Goal: Task Accomplishment & Management: Use online tool/utility

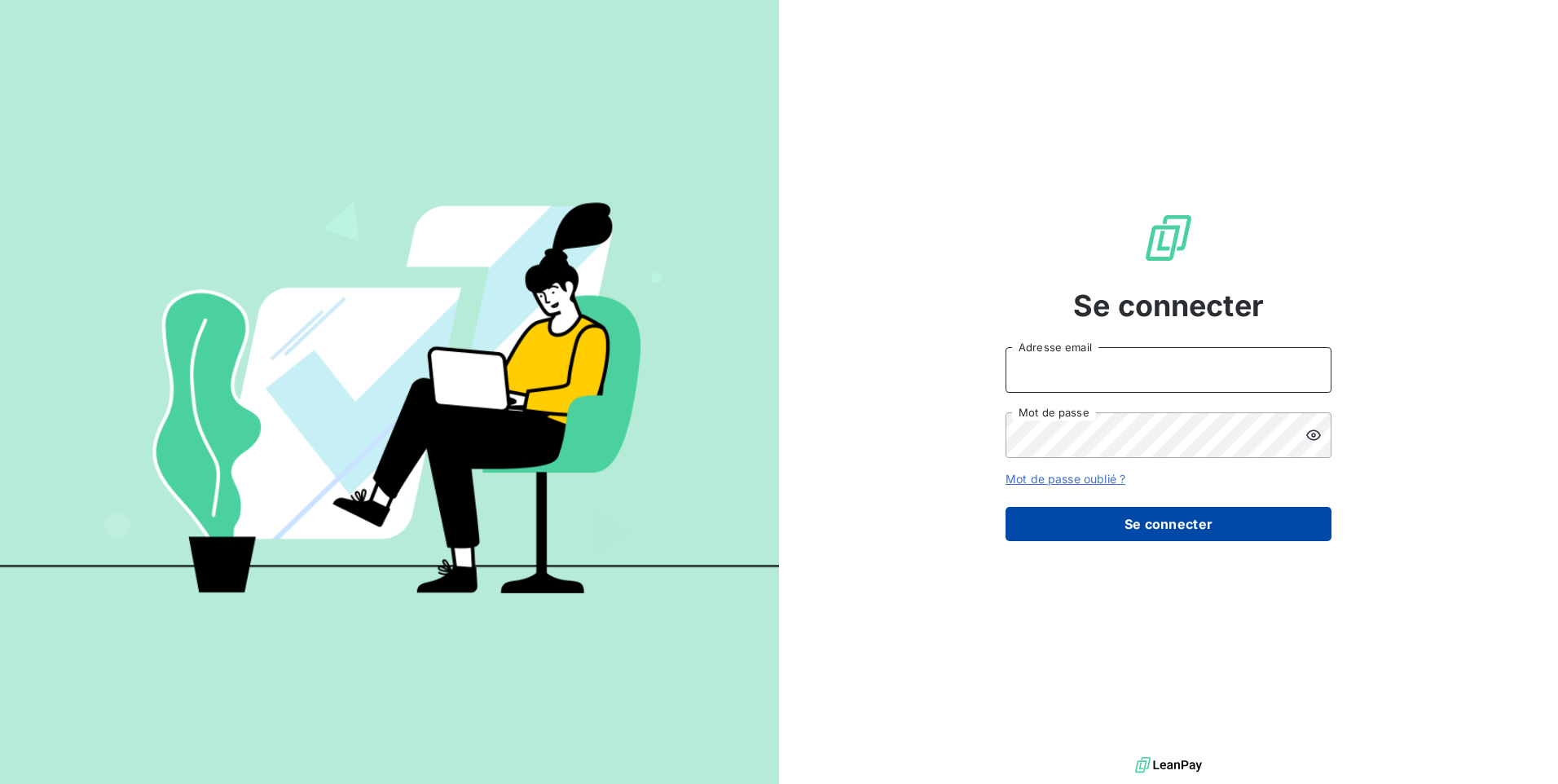
type input "[EMAIL_ADDRESS][DOMAIN_NAME]"
click at [1164, 523] on button "Se connecter" at bounding box center [1168, 524] width 326 height 34
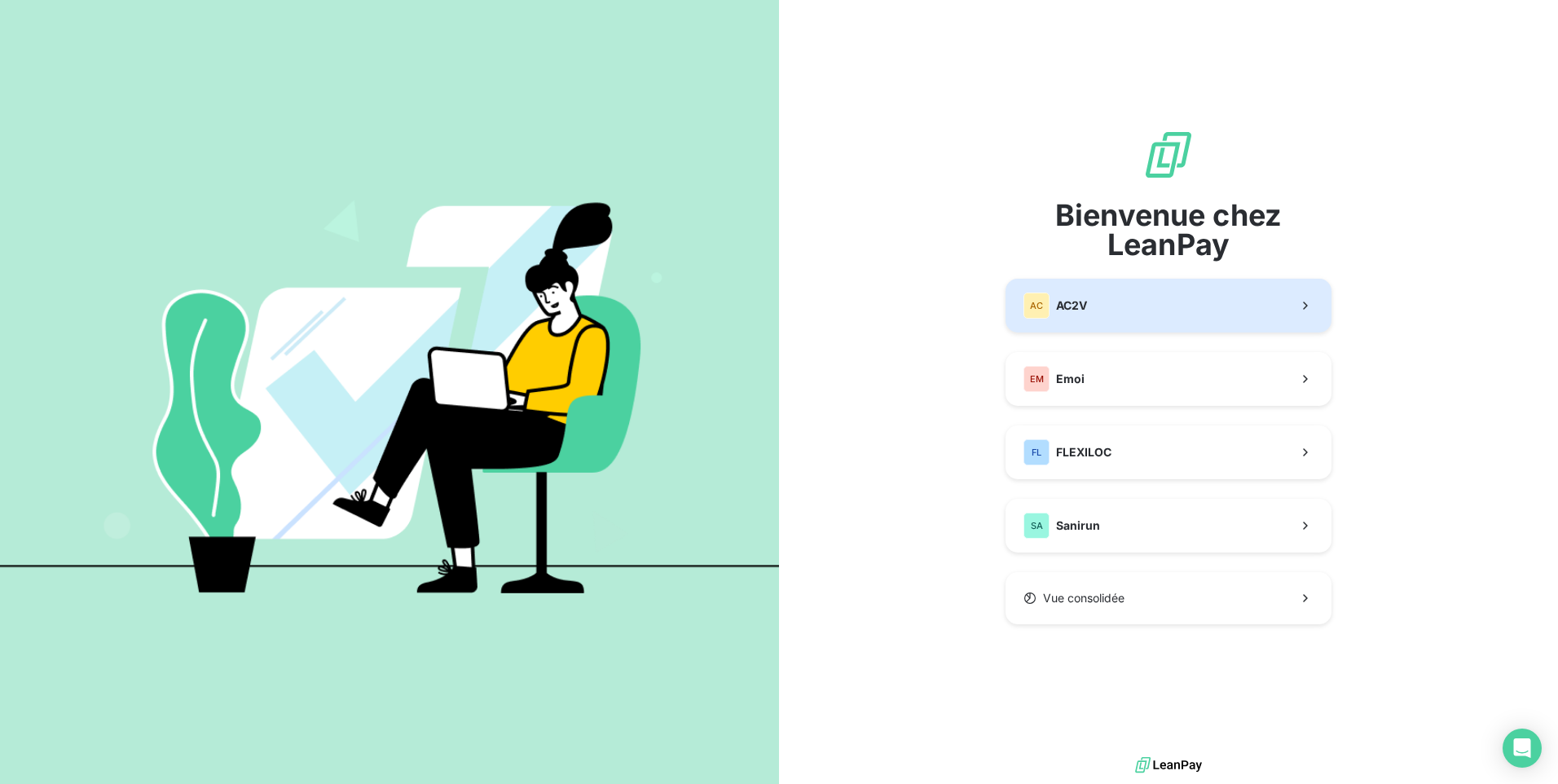
click at [1125, 308] on button "AC AC2V" at bounding box center [1168, 306] width 326 height 54
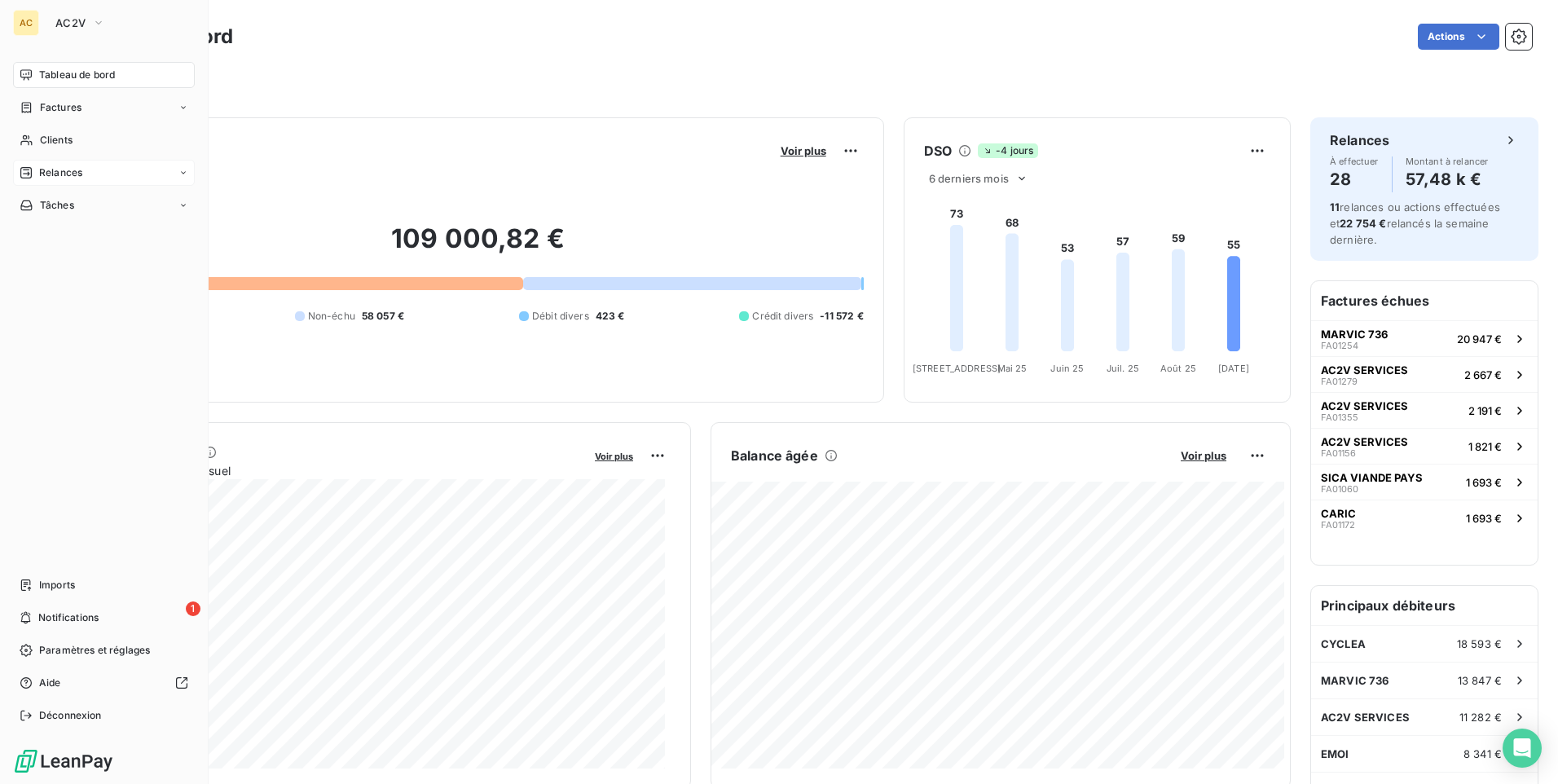
click at [56, 167] on span "Relances" at bounding box center [60, 173] width 43 height 15
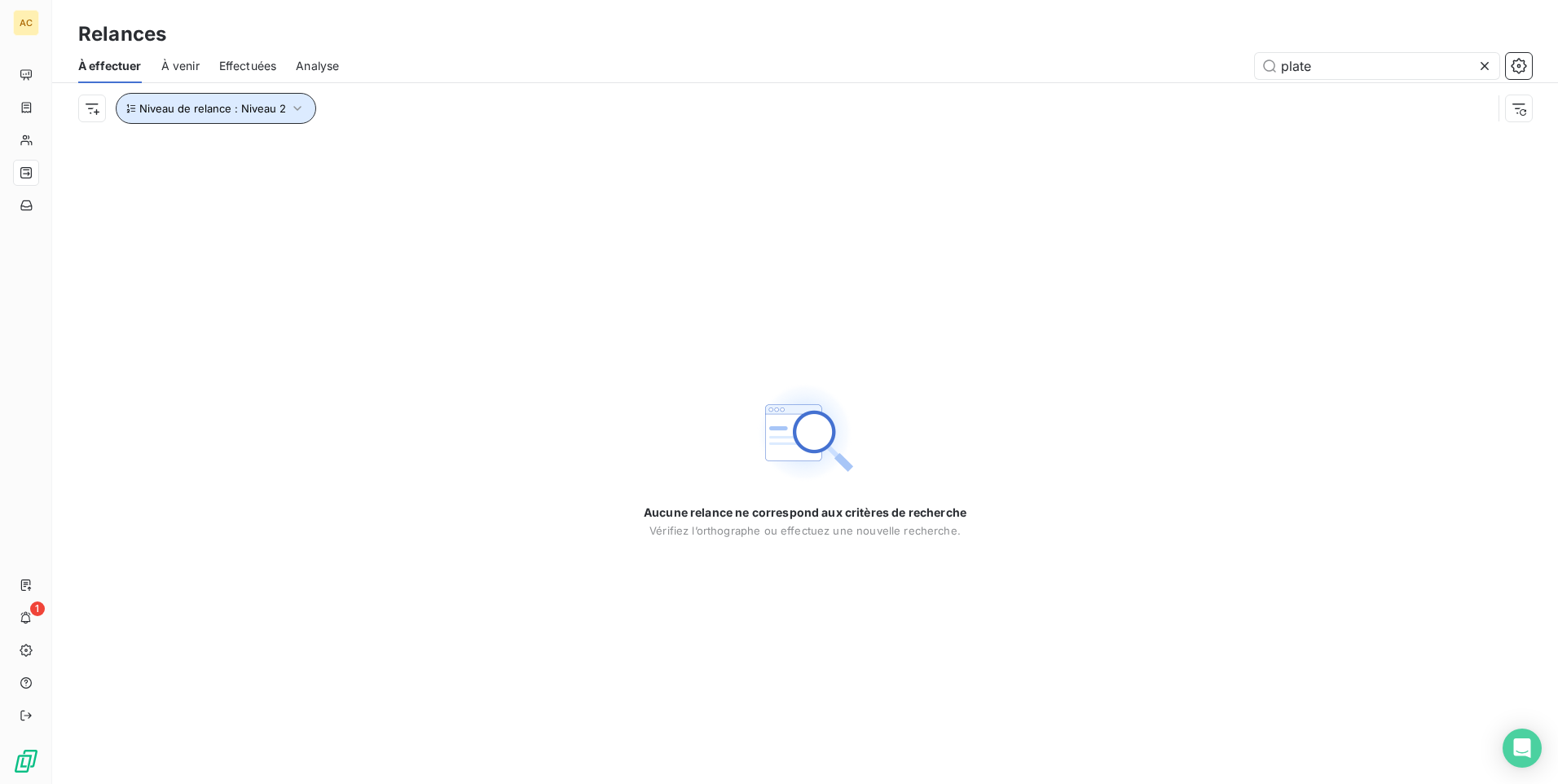
click at [289, 111] on icon "button" at bounding box center [297, 109] width 17 height 17
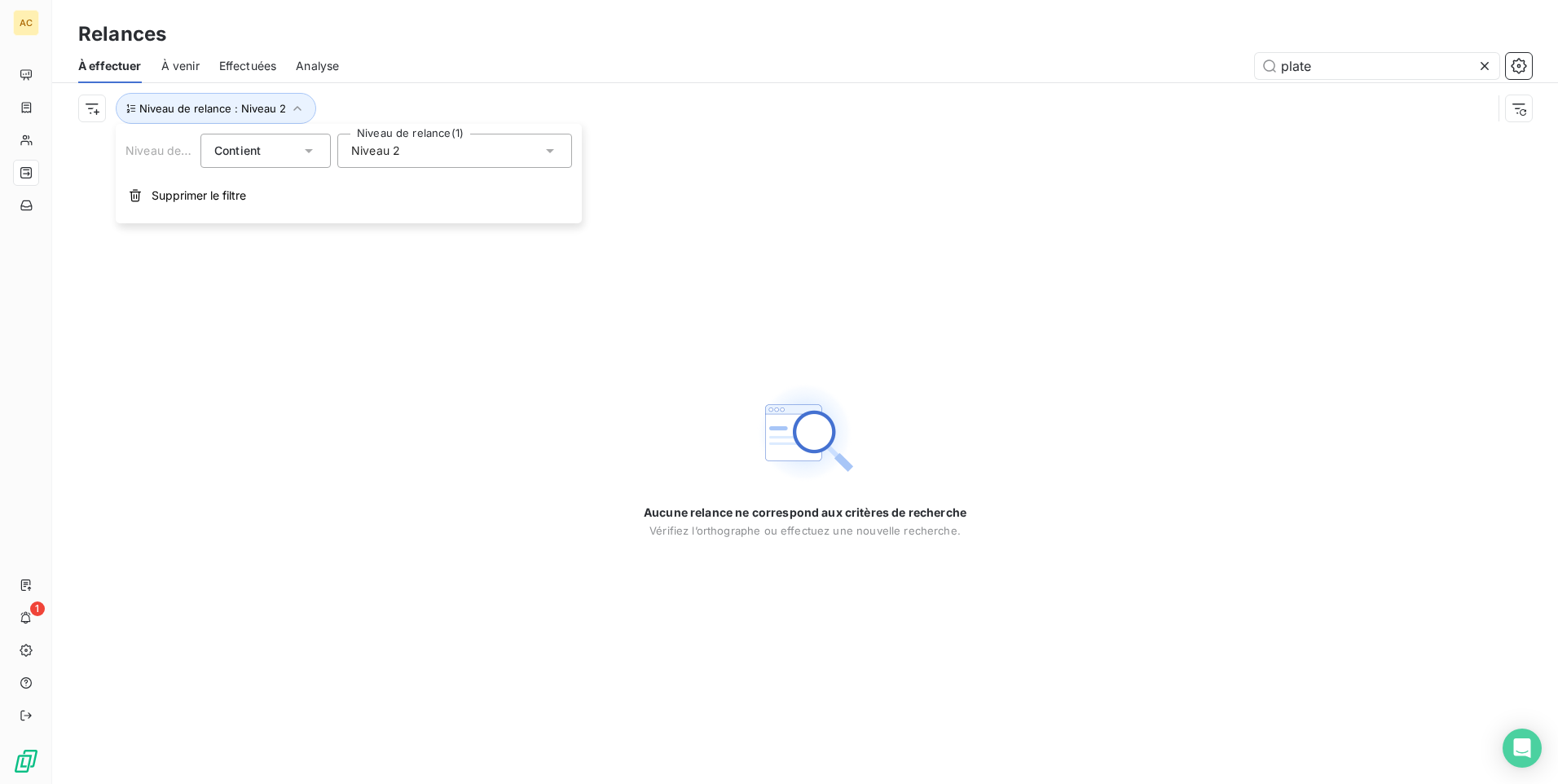
click at [550, 151] on icon at bounding box center [550, 151] width 8 height 4
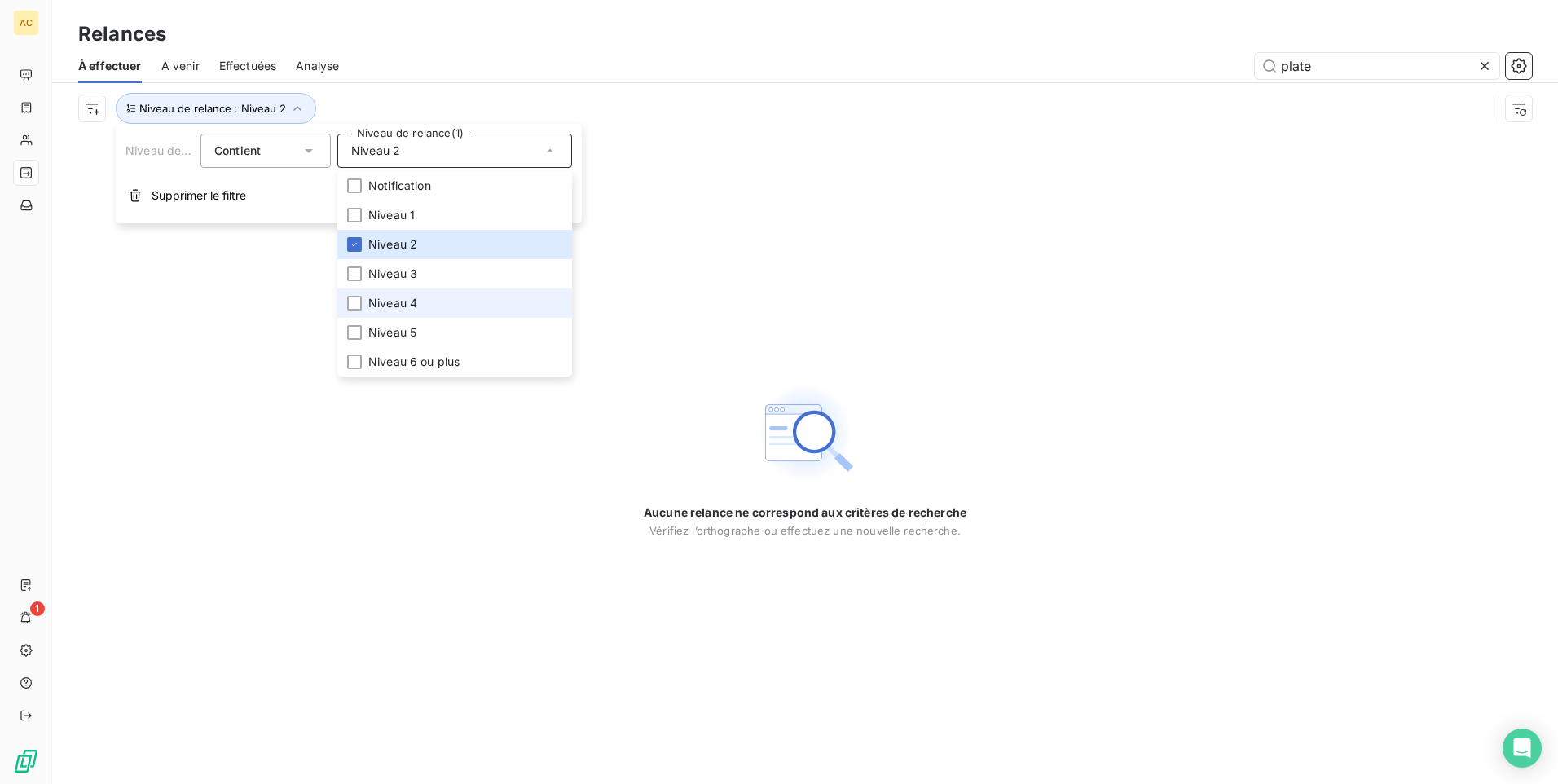
click at [362, 304] on li "Niveau 4" at bounding box center [454, 303] width 235 height 30
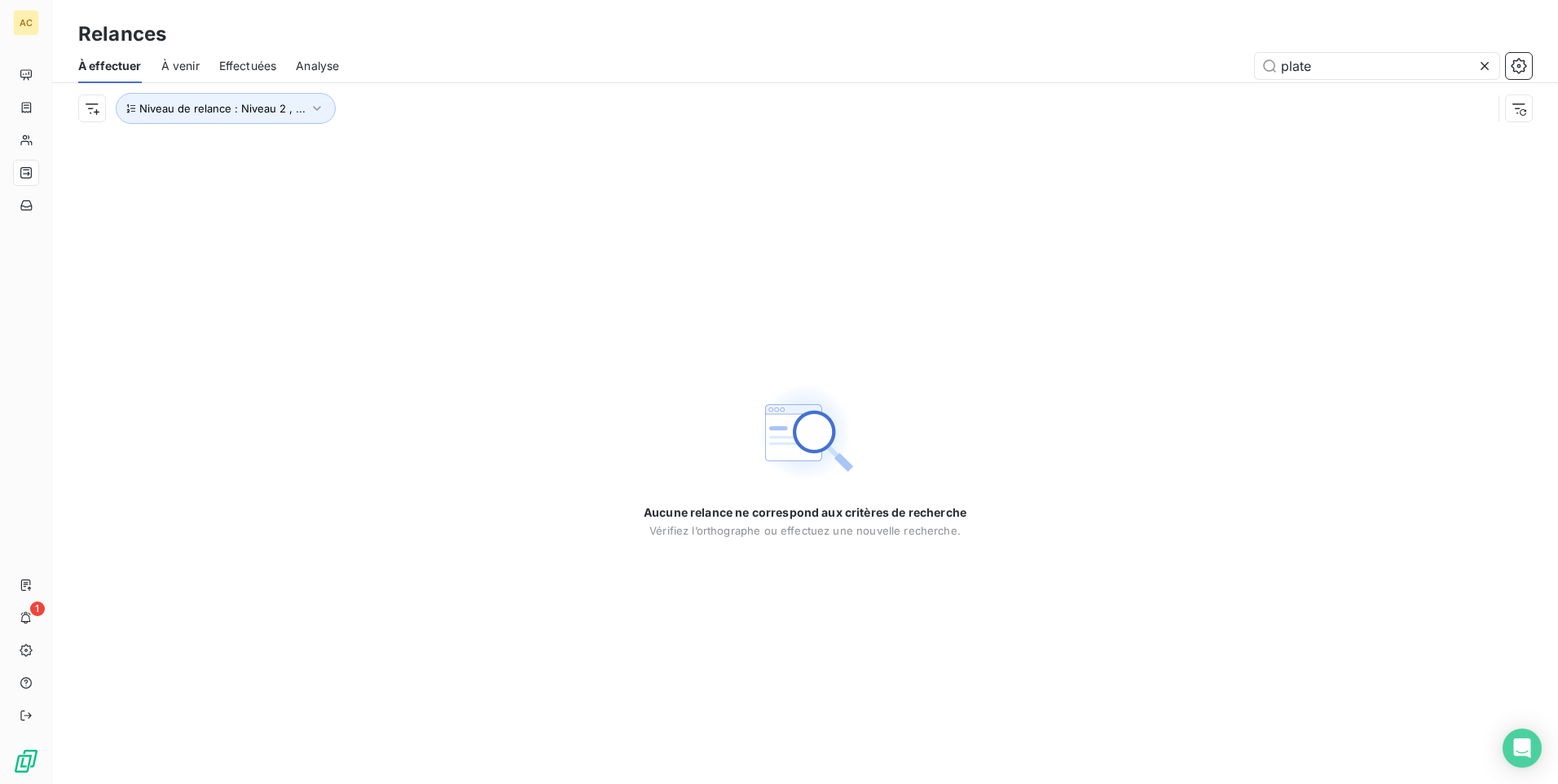
click at [95, 334] on div "Aucune relance ne correspond aux critères de recherche [PERSON_NAME] l’orthogra…" at bounding box center [804, 459] width 1506 height 650
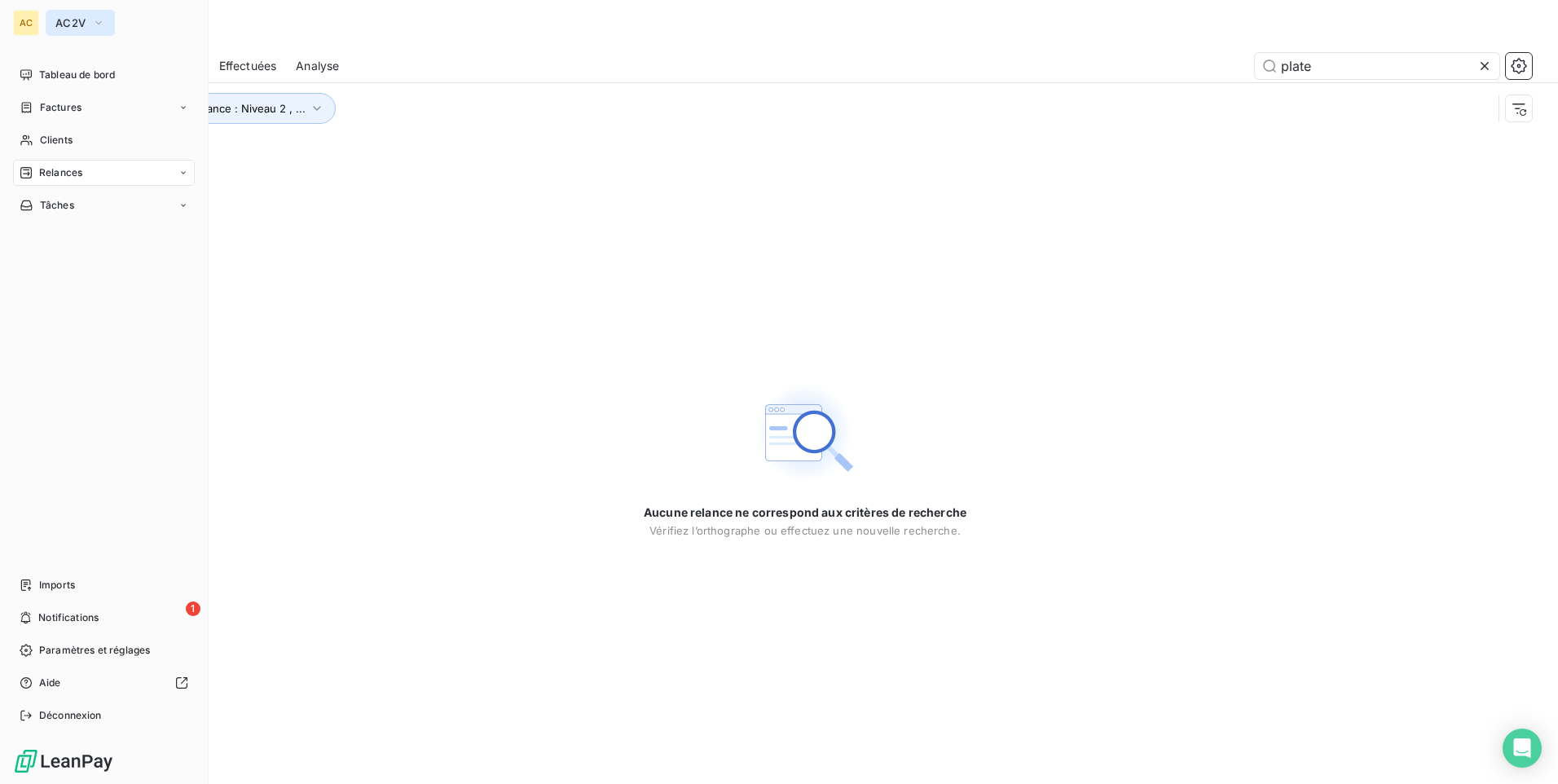
click at [63, 24] on span "AC2V" at bounding box center [70, 23] width 30 height 13
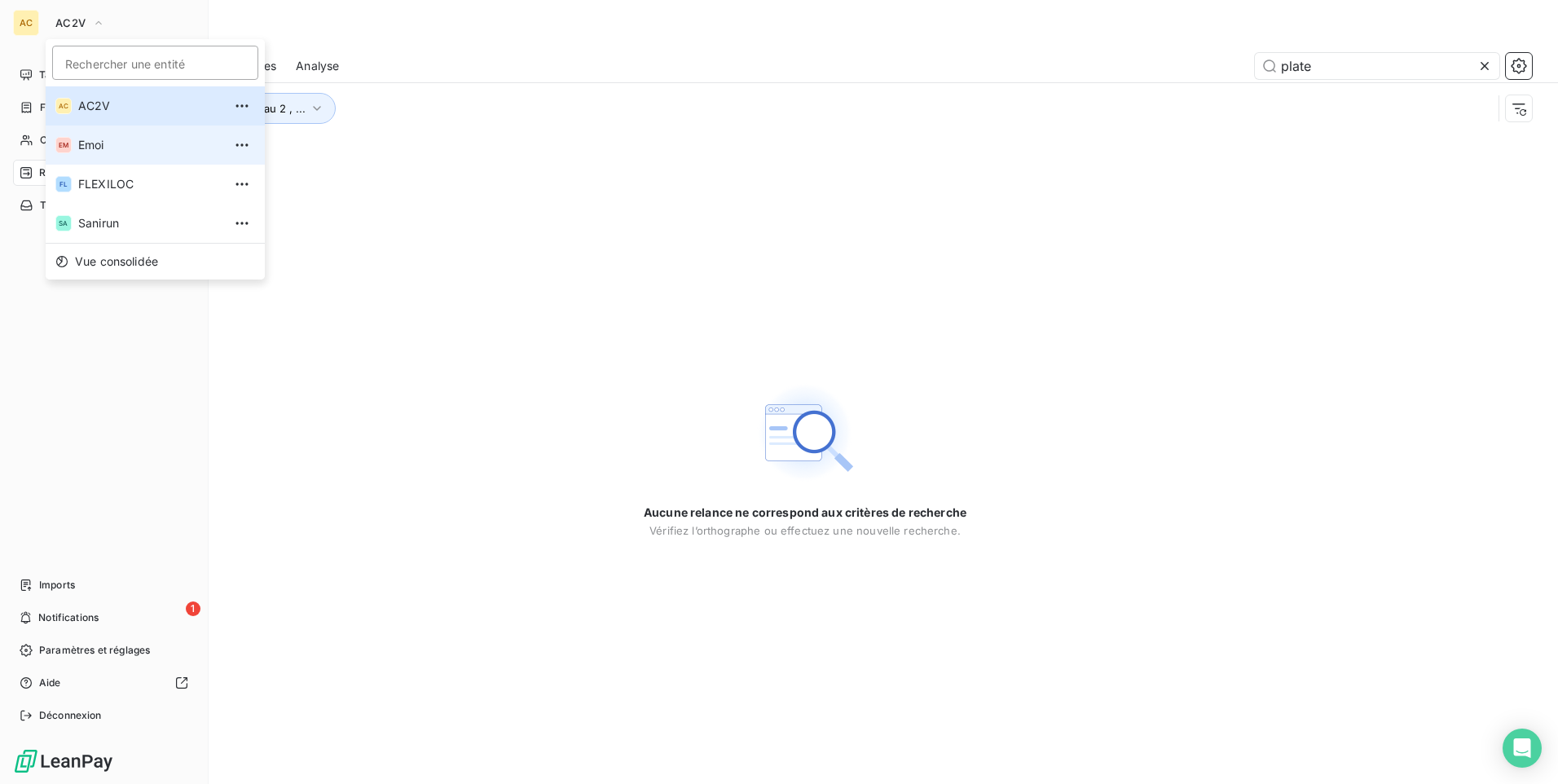
click at [93, 140] on span "Emoi" at bounding box center [151, 145] width 144 height 17
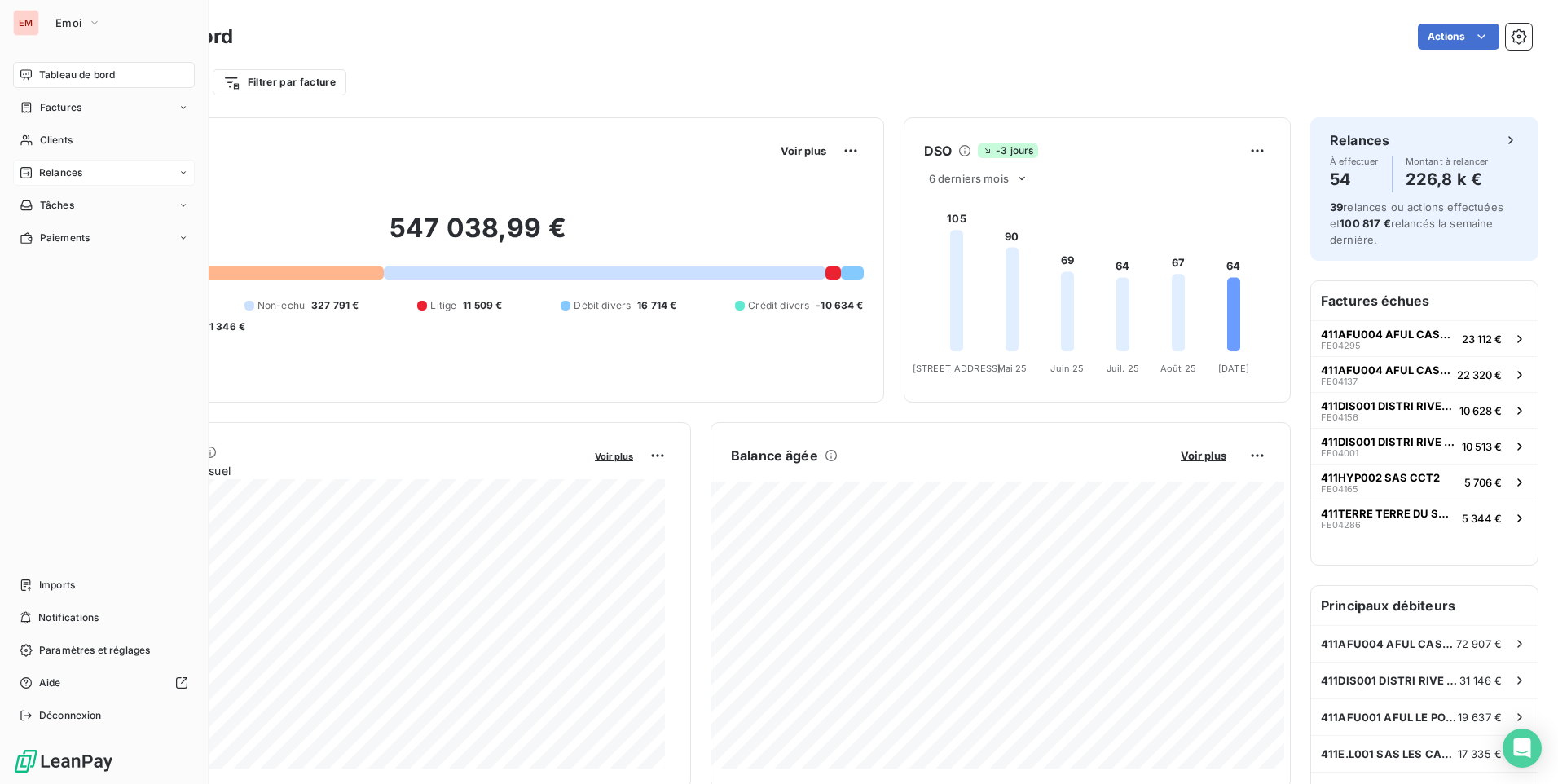
click at [76, 175] on span "Relances" at bounding box center [60, 173] width 43 height 15
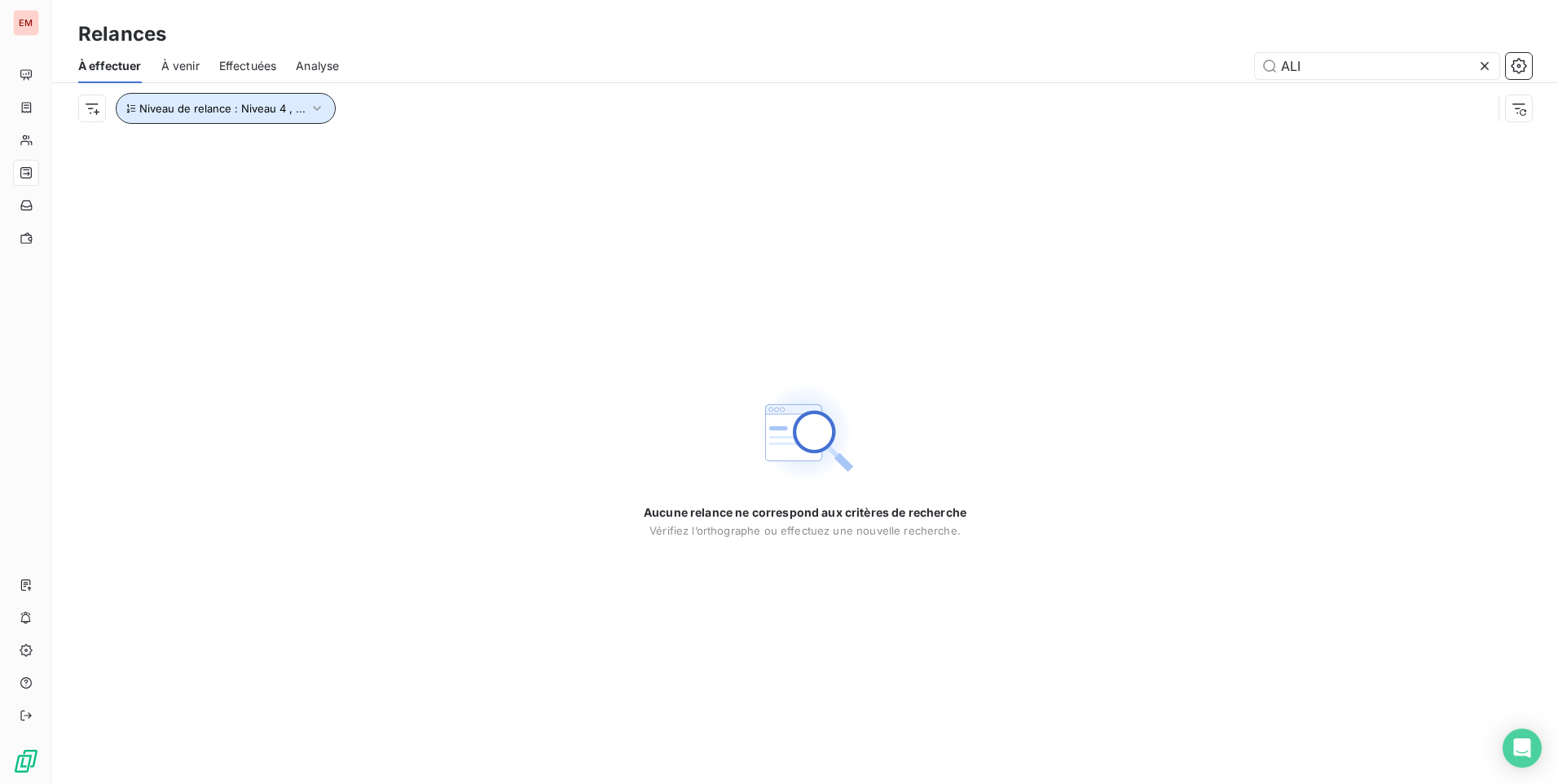
click at [316, 103] on icon "button" at bounding box center [317, 109] width 17 height 17
click at [315, 108] on icon "button" at bounding box center [317, 108] width 8 height 5
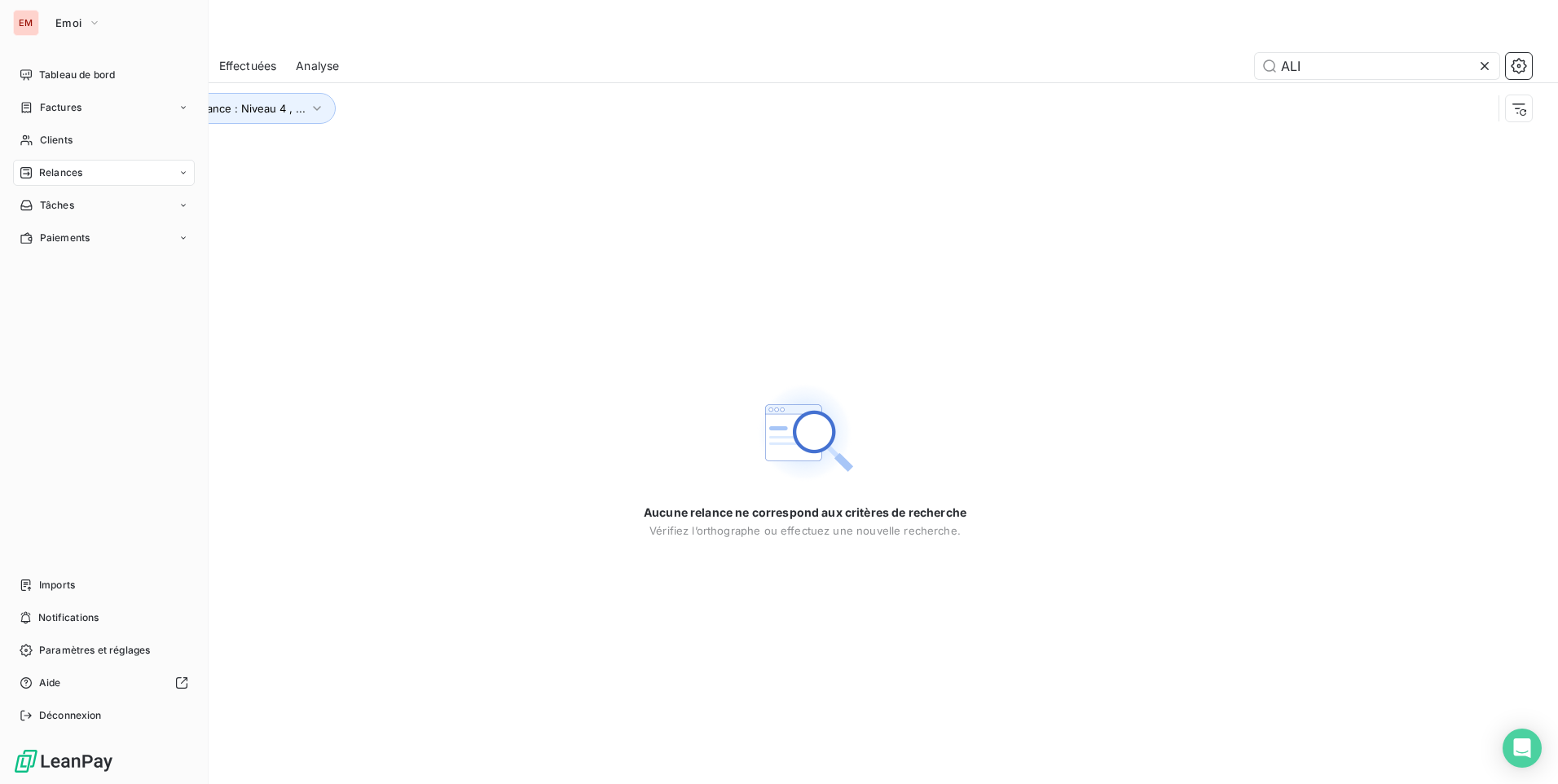
click at [82, 175] on span "Relances" at bounding box center [60, 173] width 43 height 15
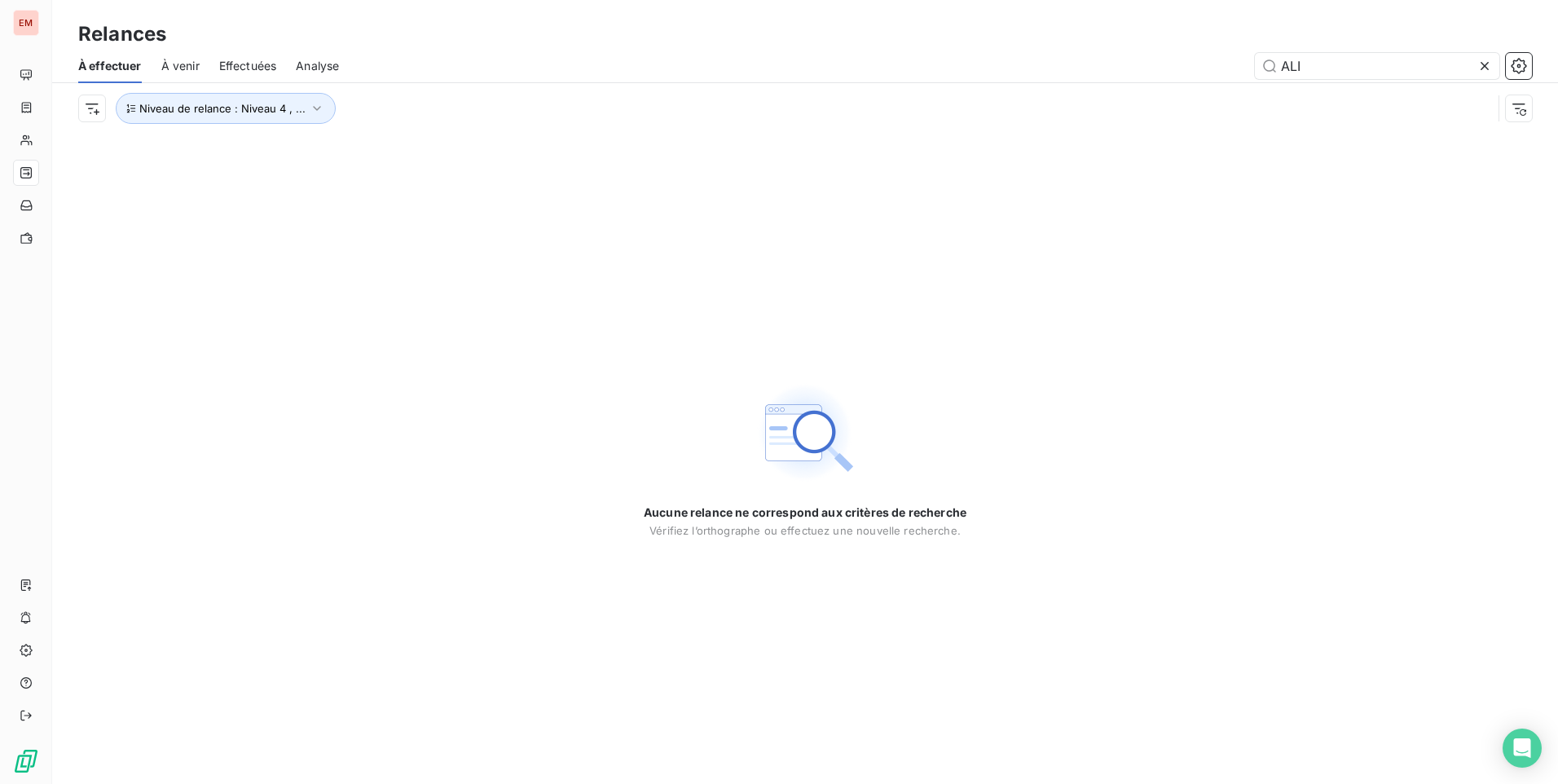
click at [1482, 64] on icon at bounding box center [1484, 66] width 8 height 8
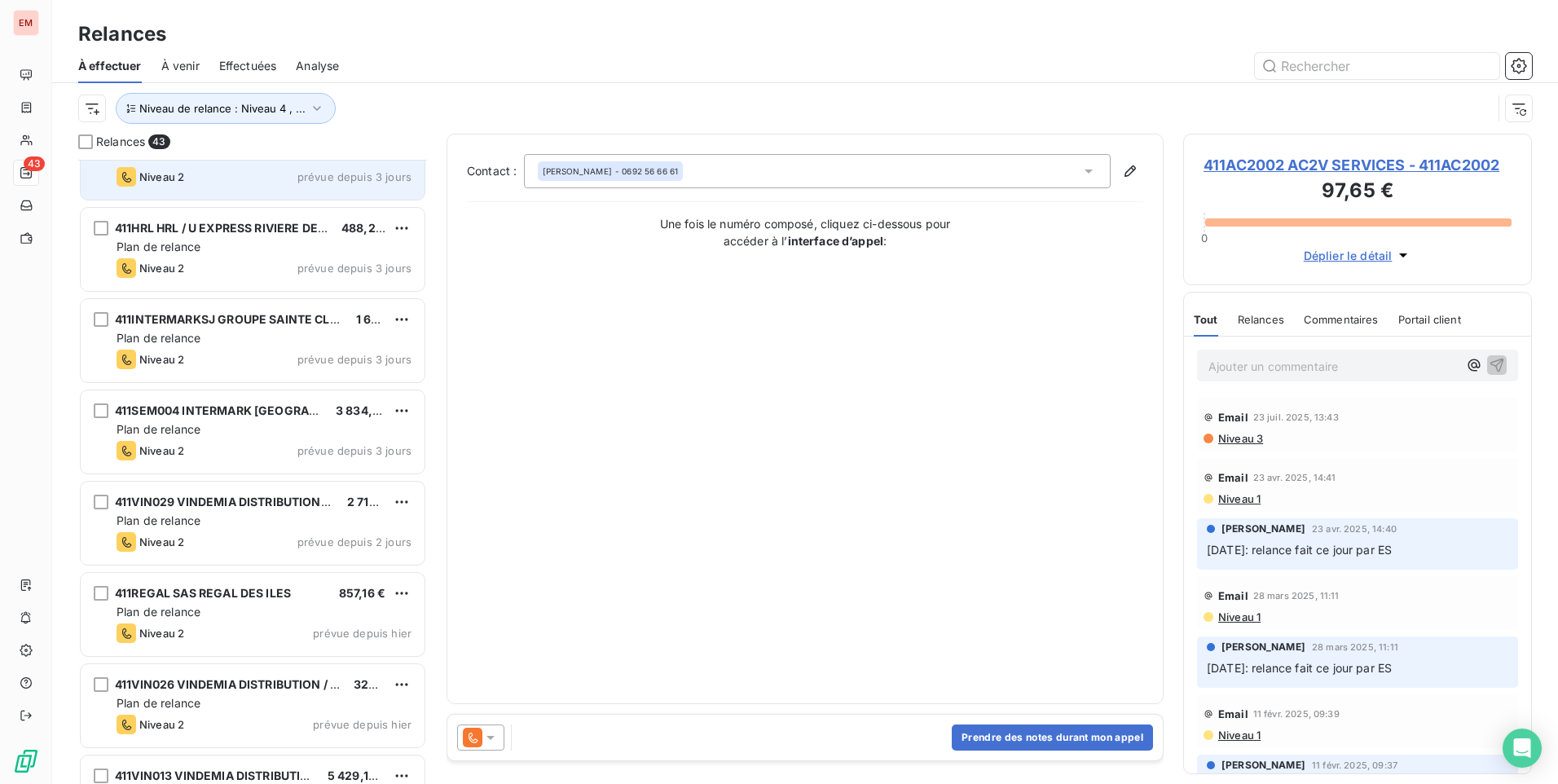
scroll to position [1223, 0]
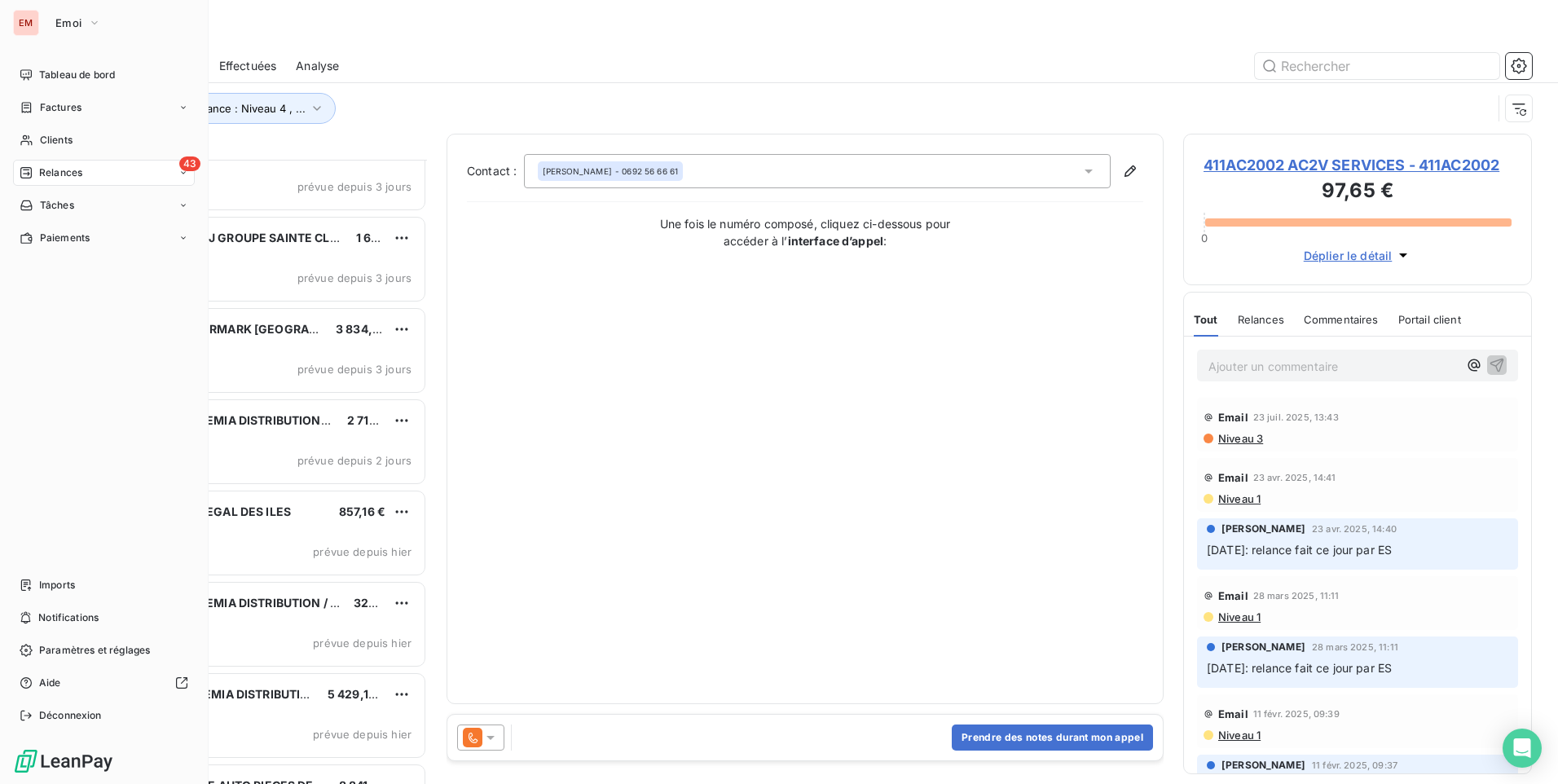
drag, startPoint x: 28, startPoint y: 26, endPoint x: 66, endPoint y: 18, distance: 38.8
click at [30, 25] on div "EM" at bounding box center [26, 23] width 26 height 26
click at [69, 18] on span "Emoi" at bounding box center [68, 23] width 26 height 13
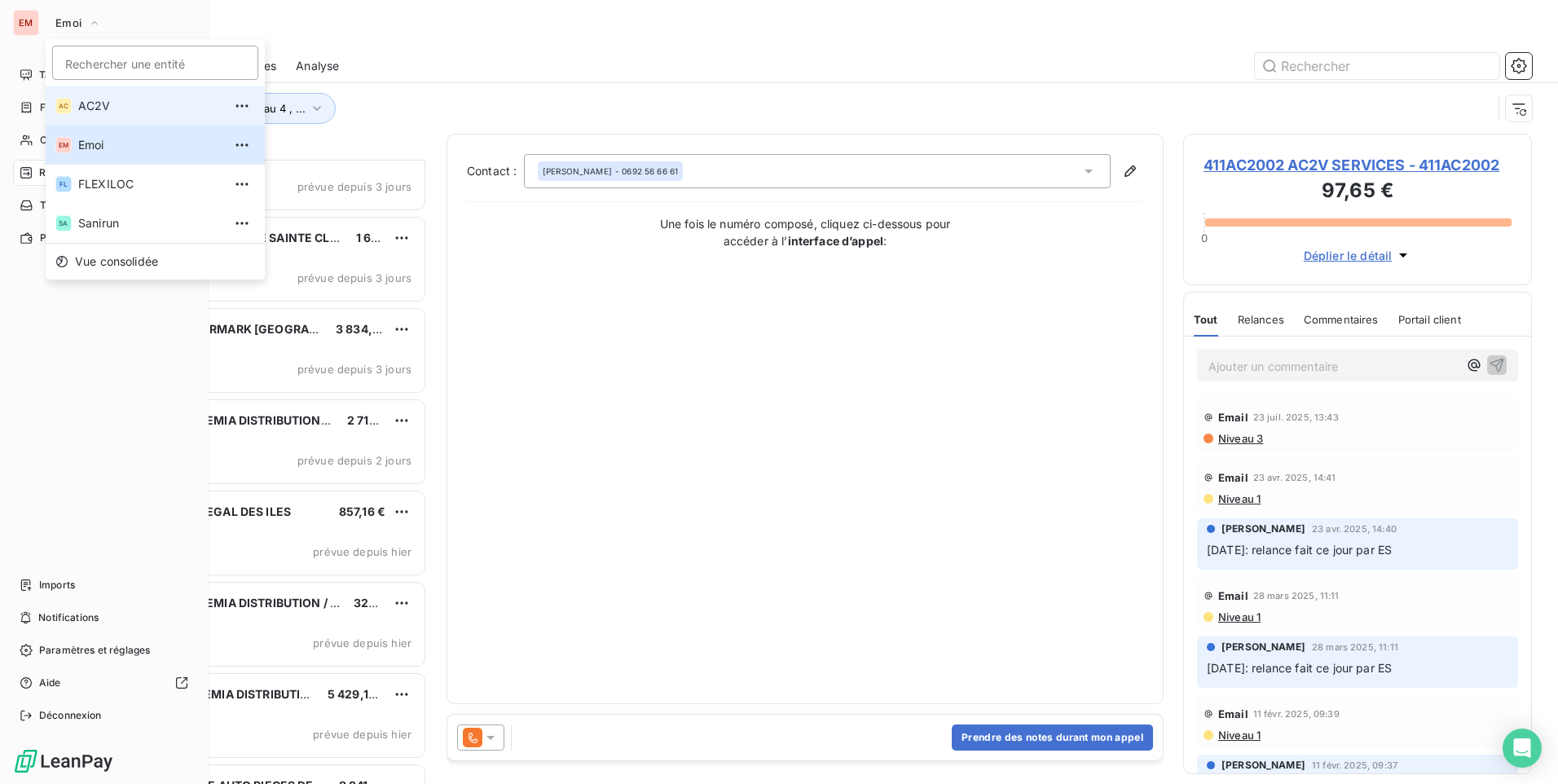
click at [73, 110] on li "AC AC2V" at bounding box center [154, 106] width 219 height 39
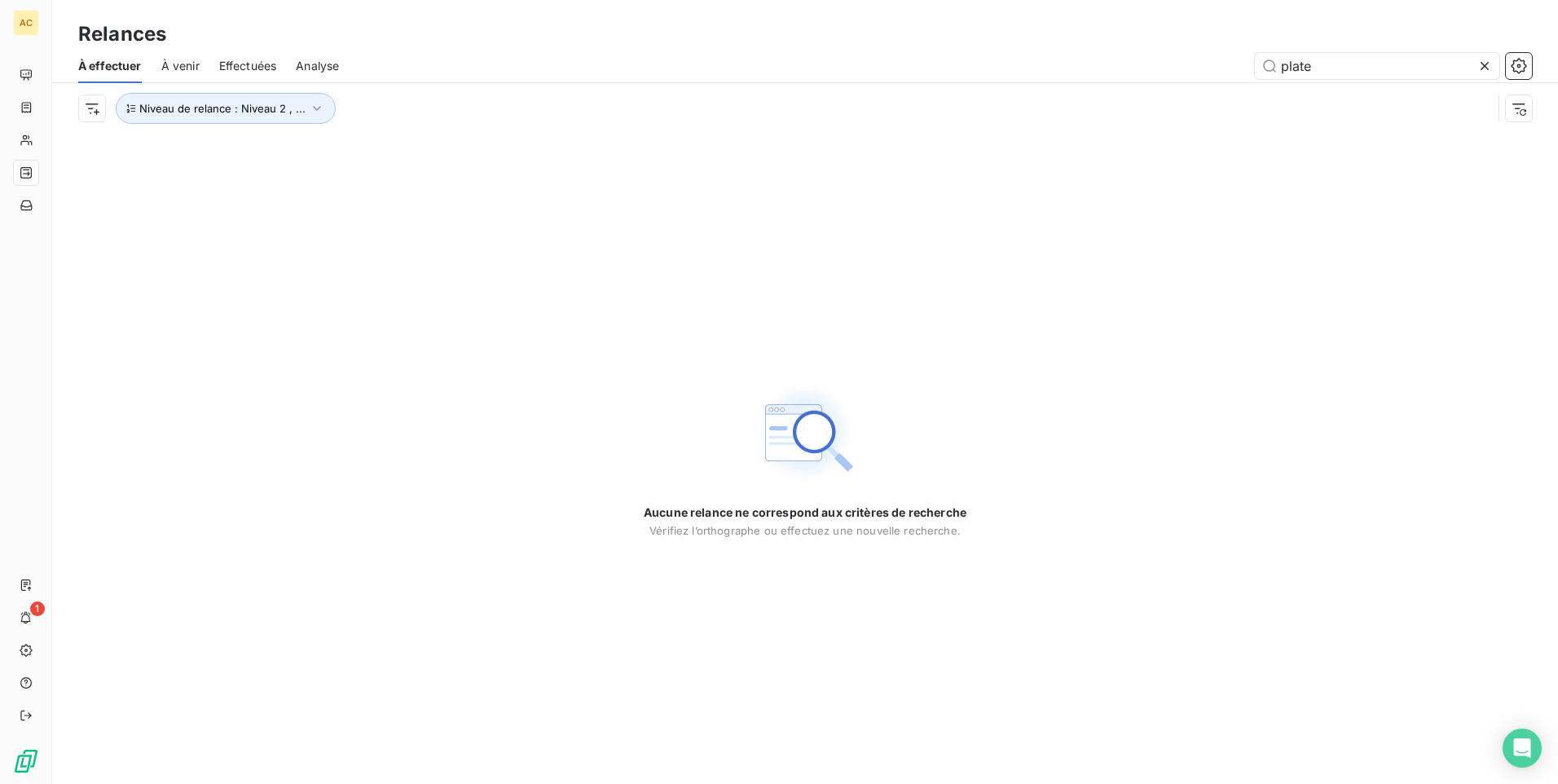
drag, startPoint x: 1340, startPoint y: 60, endPoint x: 1467, endPoint y: 49, distance: 127.5
click at [1442, 52] on div "À effectuer À venir Effectuées Analyse plate" at bounding box center [804, 66] width 1506 height 34
click at [1491, 64] on icon at bounding box center [1485, 66] width 17 height 17
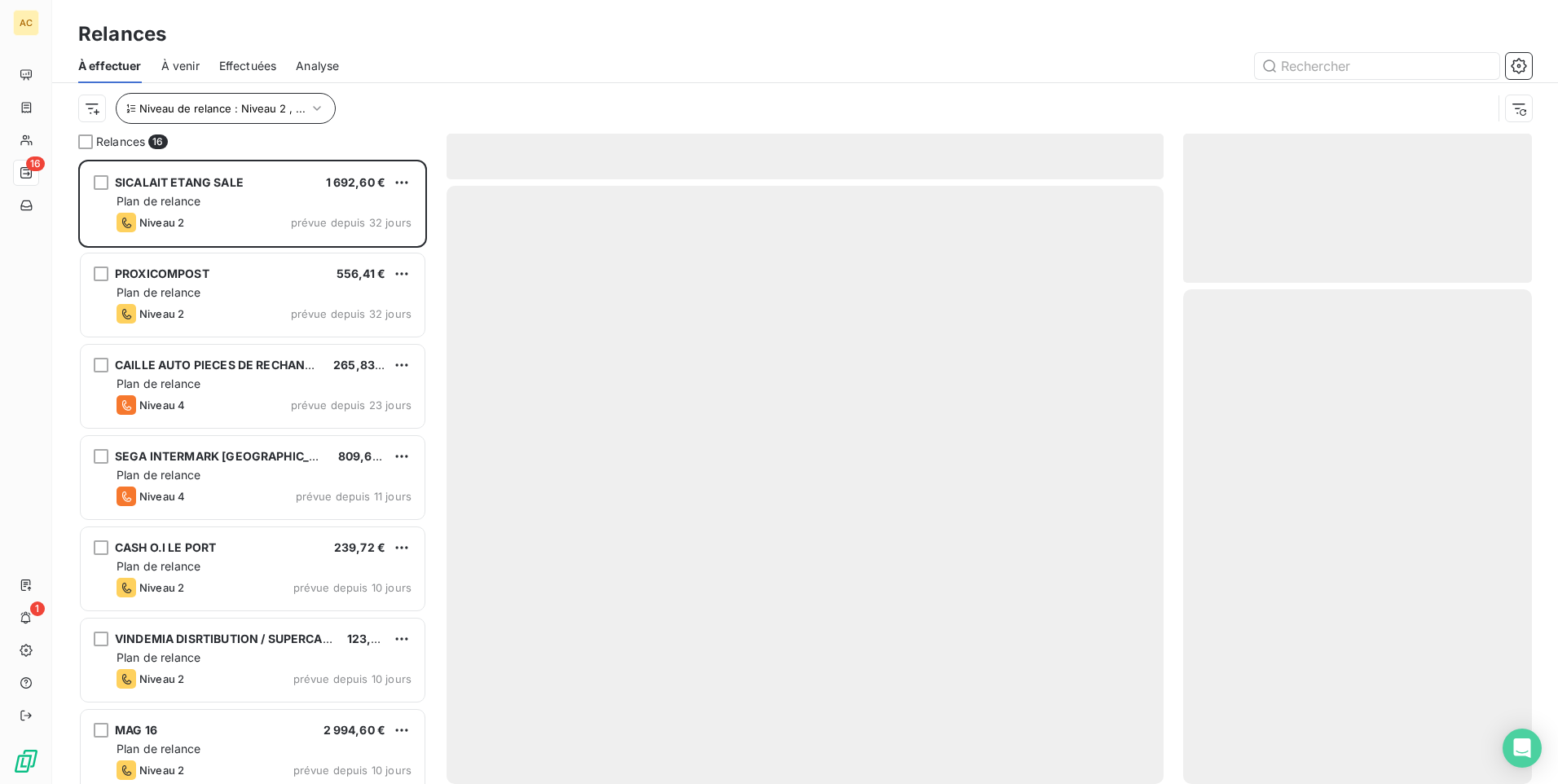
scroll to position [612, 336]
